Goal: Obtain resource: Download file/media

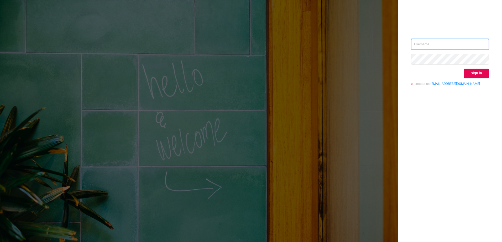
click at [425, 45] on input "text" at bounding box center [450, 44] width 78 height 11
type input "1"
type input "[EMAIL_ADDRESS][DOMAIN_NAME]"
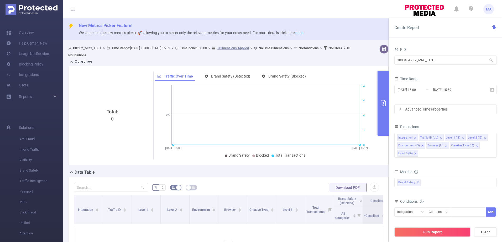
click at [491, 60] on icon at bounding box center [490, 60] width 3 height 3
click at [415, 72] on li "1000434 - EY_MRC_TEST" at bounding box center [445, 71] width 102 height 8
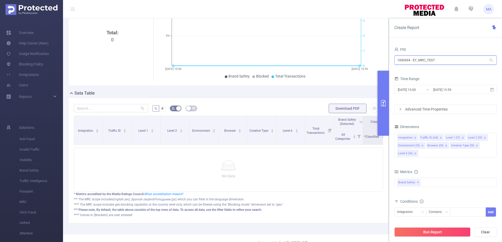
scroll to position [97, 0]
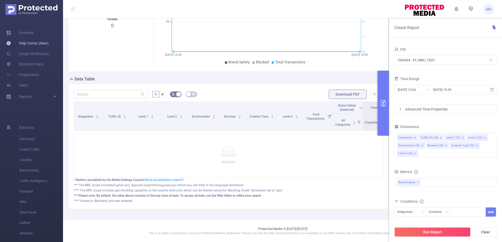
click at [44, 41] on link "Help Center (New)" at bounding box center [27, 43] width 42 height 10
click at [370, 89] on button "button" at bounding box center [373, 93] width 9 height 9
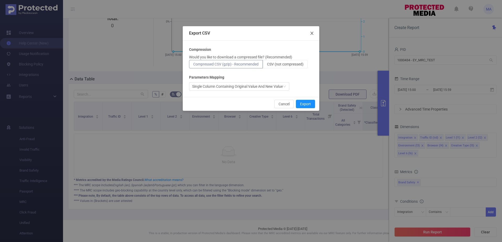
click at [314, 30] on span "Close" at bounding box center [311, 33] width 15 height 15
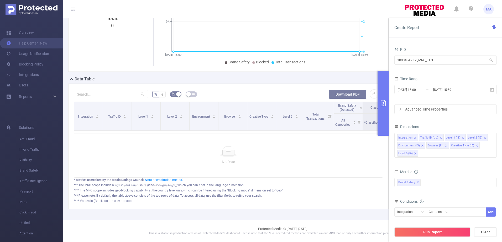
click at [345, 92] on button "Download PDF" at bounding box center [347, 94] width 38 height 9
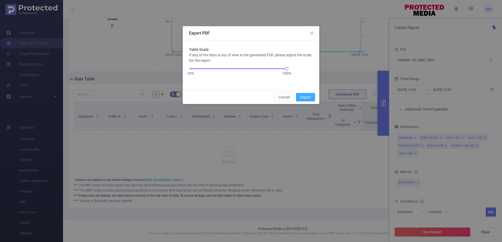
click at [308, 98] on button "Export" at bounding box center [305, 97] width 19 height 8
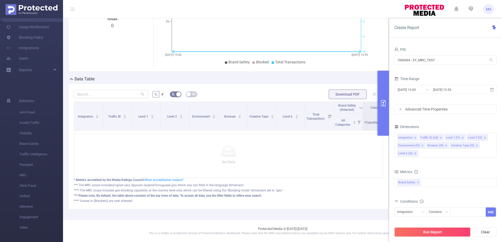
click at [488, 10] on span "MA" at bounding box center [489, 9] width 6 height 10
click at [291, 106] on icon at bounding box center [293, 108] width 5 height 5
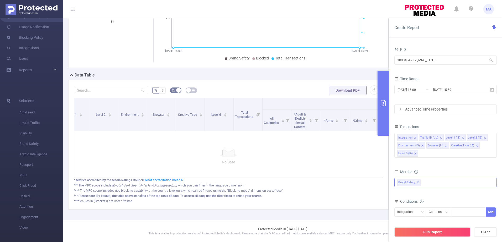
click at [417, 183] on span "✕" at bounding box center [418, 183] width 2 height 6
click at [417, 183] on div at bounding box center [445, 182] width 102 height 8
click at [401, 187] on span at bounding box center [403, 185] width 4 height 4
click at [490, 213] on button "Add" at bounding box center [490, 212] width 10 height 9
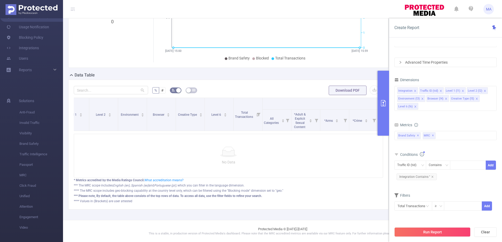
click at [434, 231] on button "Run Report" at bounding box center [432, 232] width 76 height 9
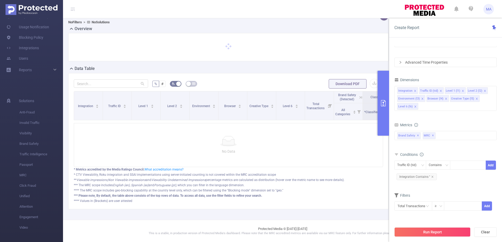
scroll to position [37, 0]
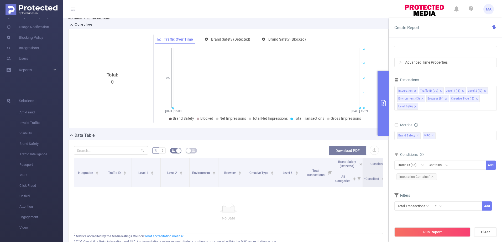
click at [341, 149] on button "Download PDF" at bounding box center [347, 150] width 38 height 9
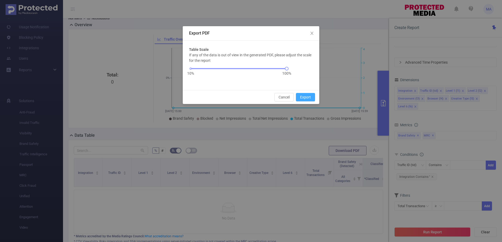
click at [302, 95] on button "Export" at bounding box center [305, 97] width 19 height 8
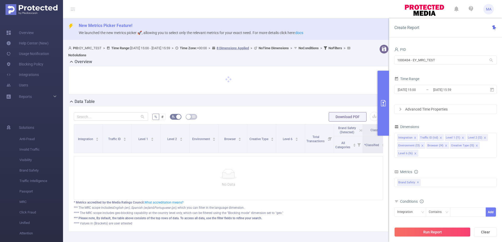
scroll to position [26, 0]
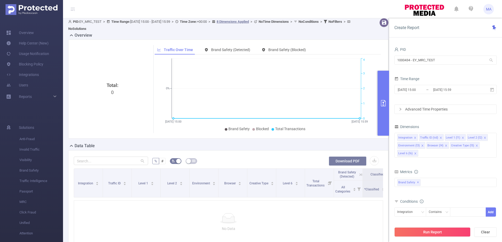
click at [341, 159] on button "Download PDF" at bounding box center [347, 161] width 38 height 9
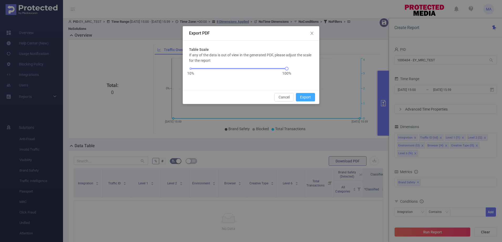
click at [305, 97] on button "Export" at bounding box center [305, 97] width 19 height 8
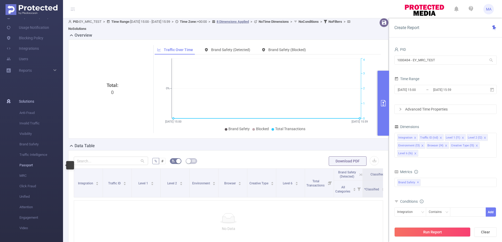
click at [35, 167] on span "Passport" at bounding box center [41, 165] width 44 height 10
click at [33, 167] on span "Passport" at bounding box center [41, 165] width 44 height 10
click at [344, 161] on button "Download PDF" at bounding box center [347, 161] width 38 height 9
